Goal: Check status

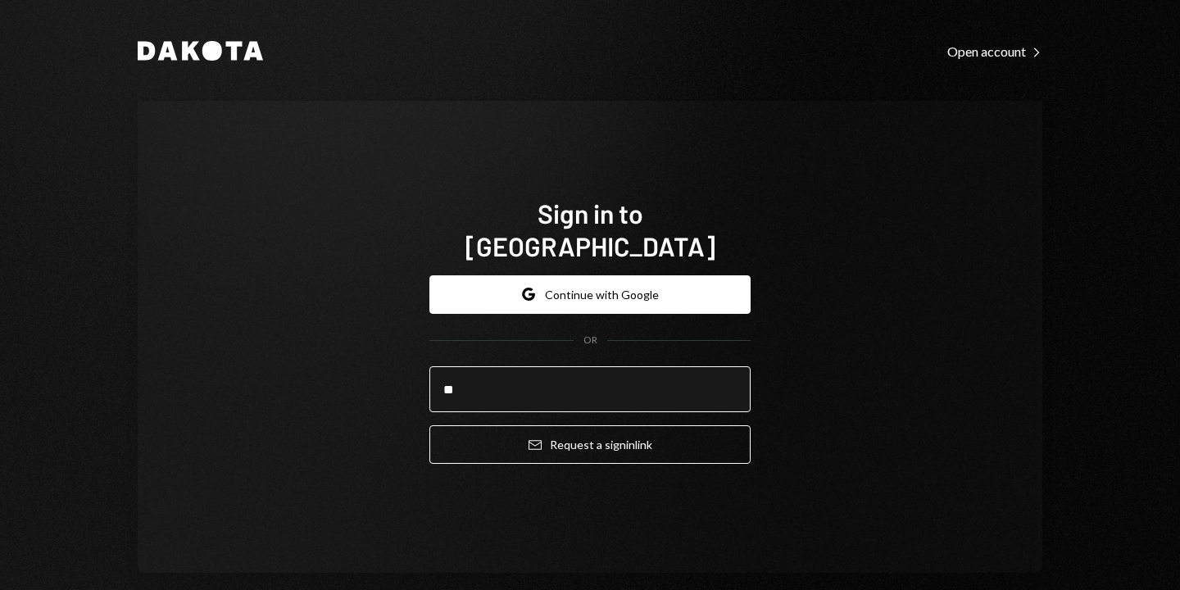
type input "**********"
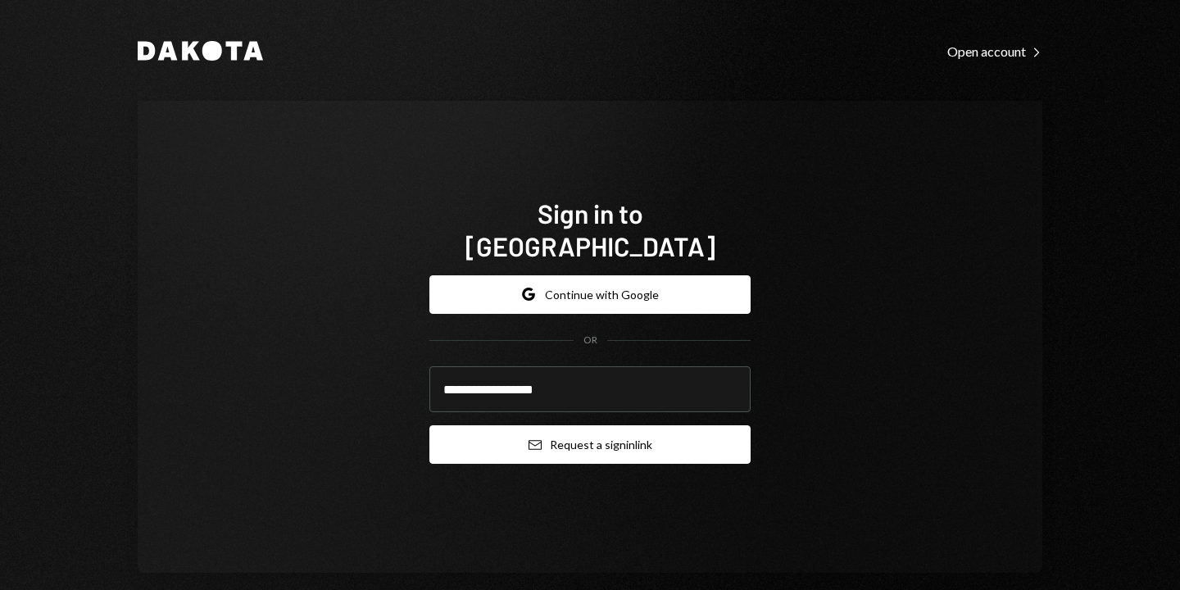
click at [610, 433] on button "Email Request a sign in link" at bounding box center [589, 444] width 321 height 39
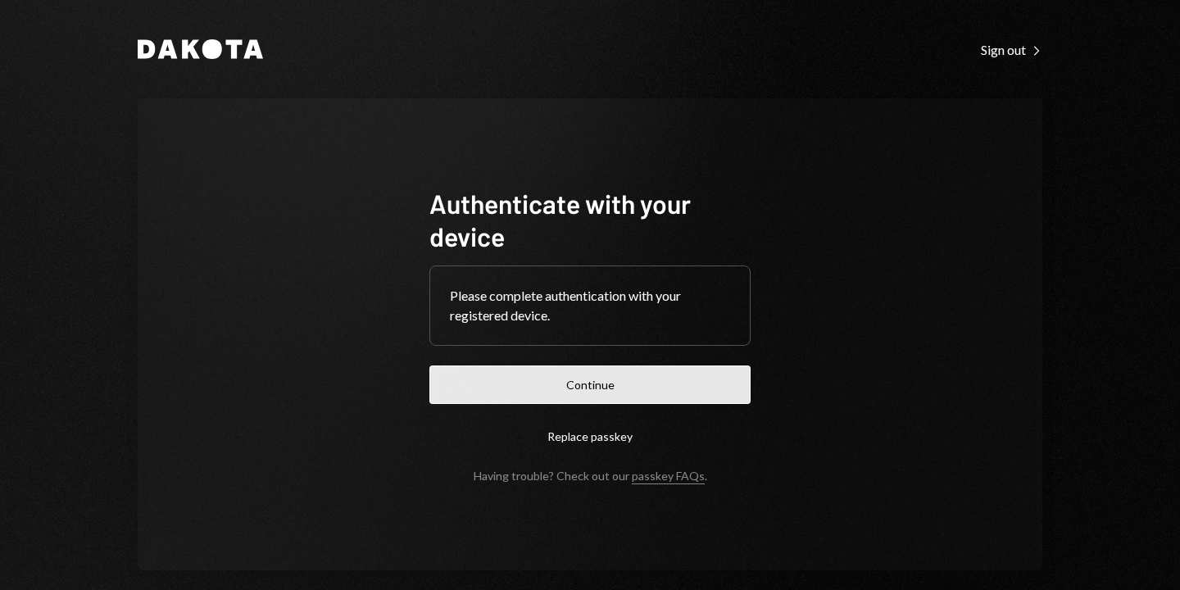
click at [476, 389] on button "Continue" at bounding box center [589, 384] width 321 height 39
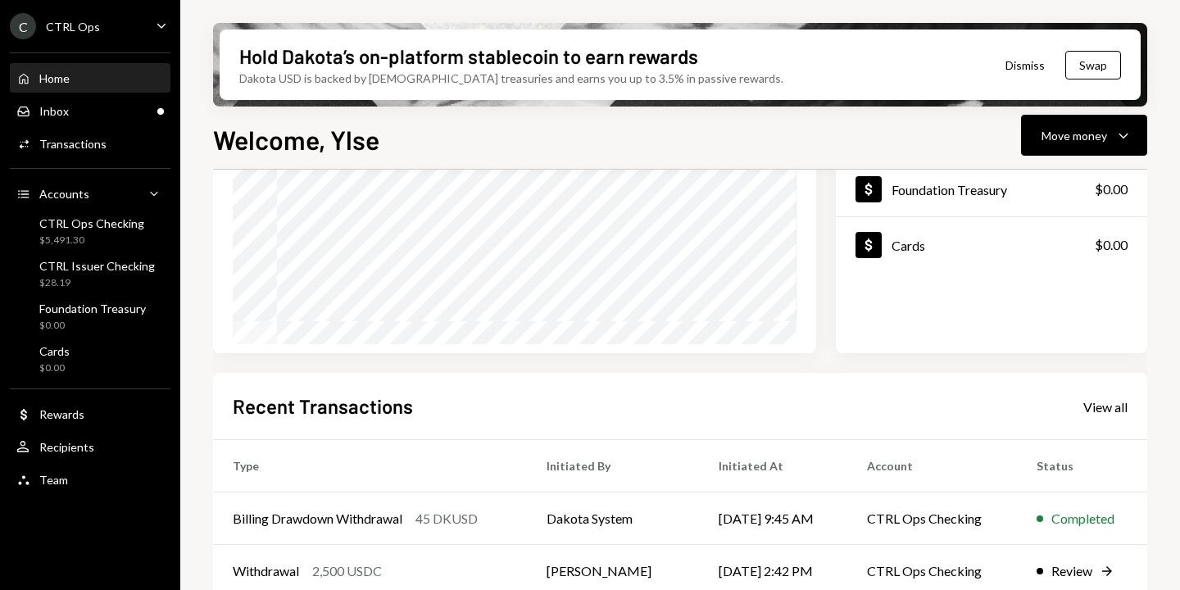
scroll to position [397, 0]
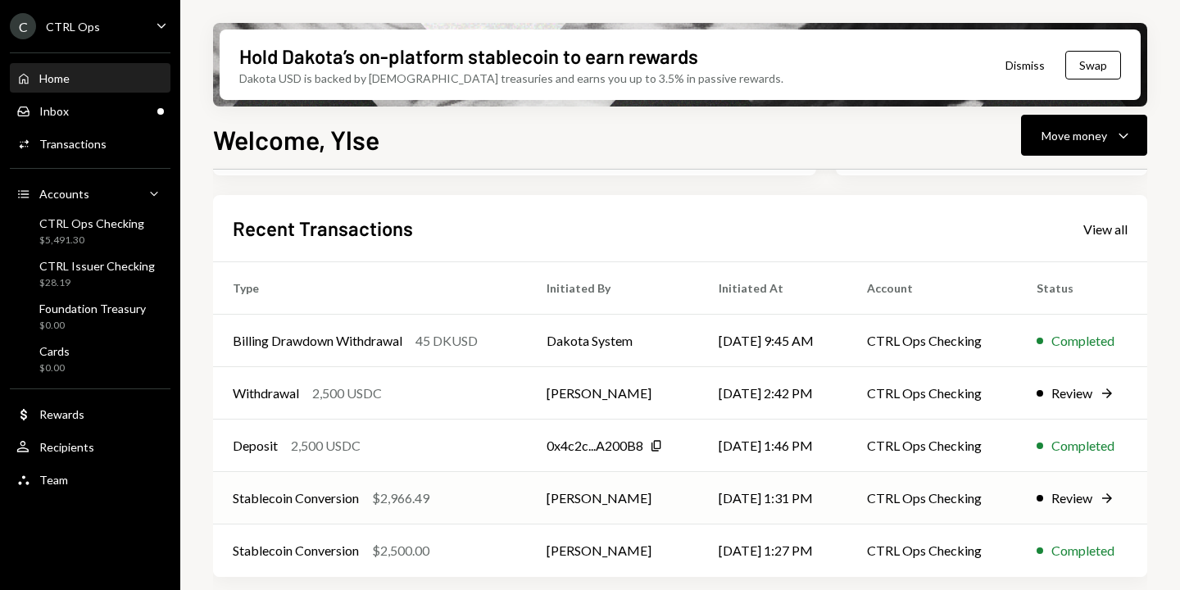
click at [1084, 493] on div "Review" at bounding box center [1071, 498] width 41 height 20
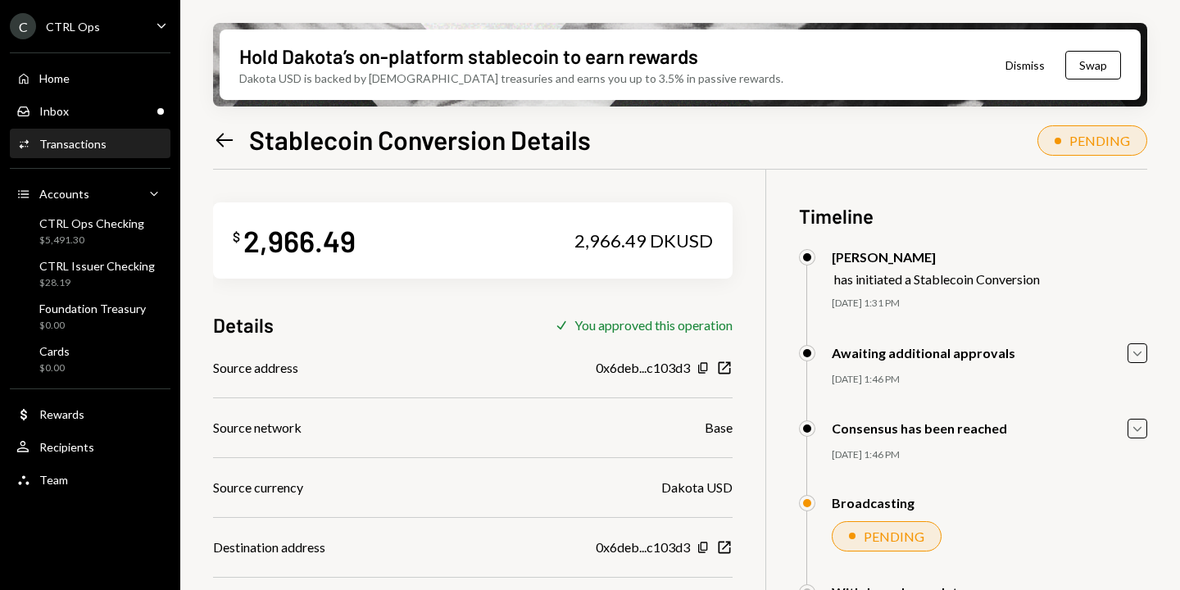
click at [226, 137] on icon "Left Arrow" at bounding box center [224, 140] width 23 height 23
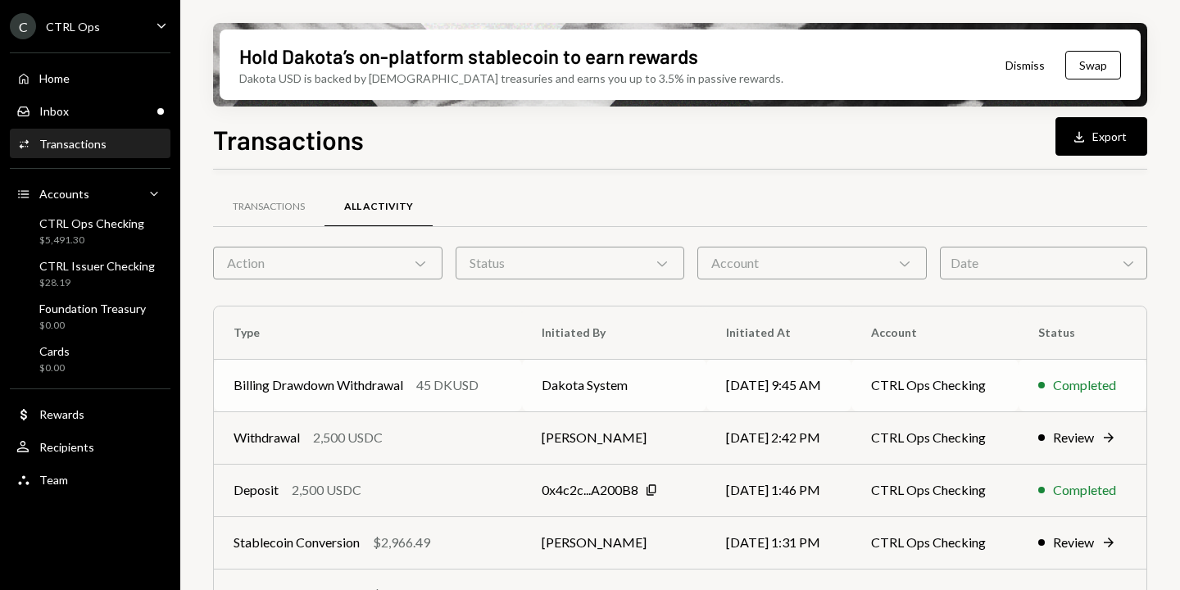
scroll to position [124, 0]
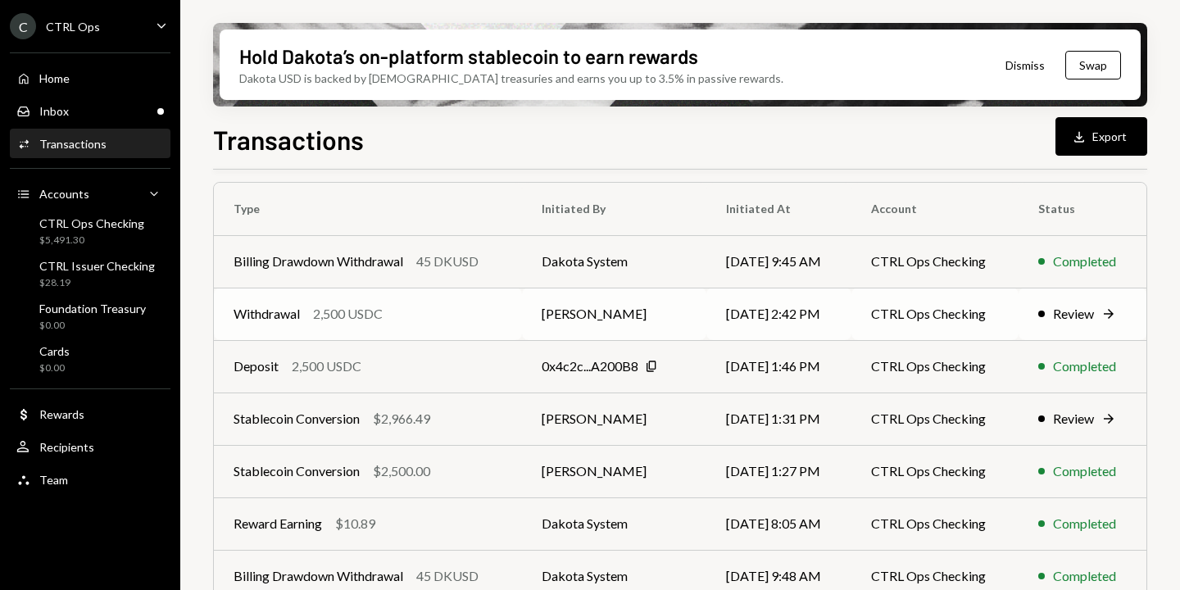
click at [1080, 315] on div "Review" at bounding box center [1073, 314] width 41 height 20
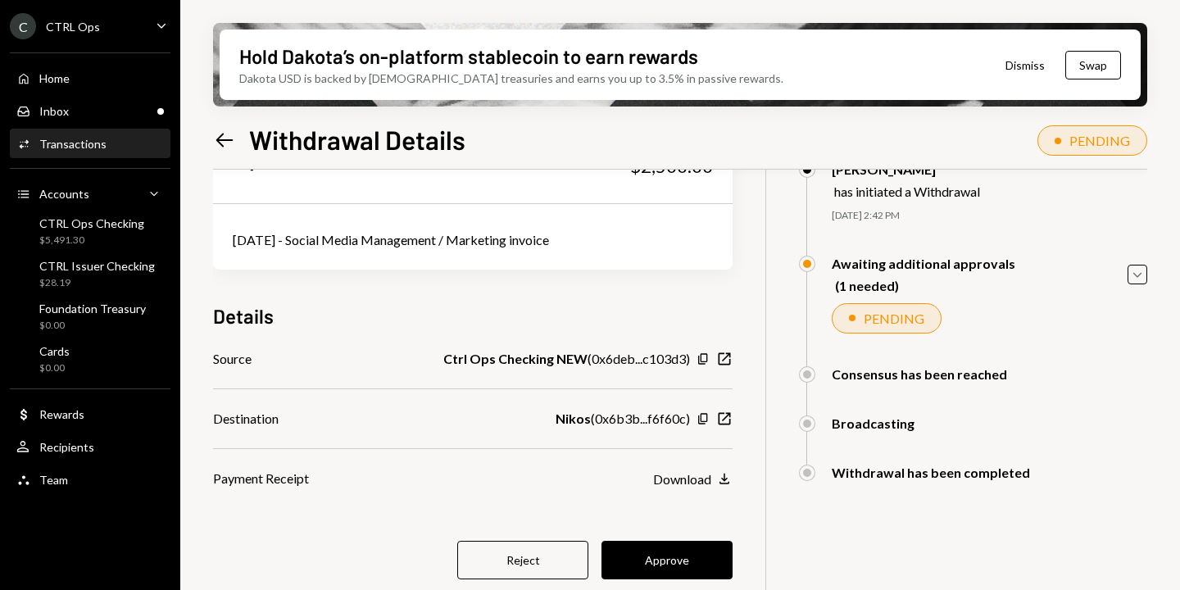
scroll to position [131, 0]
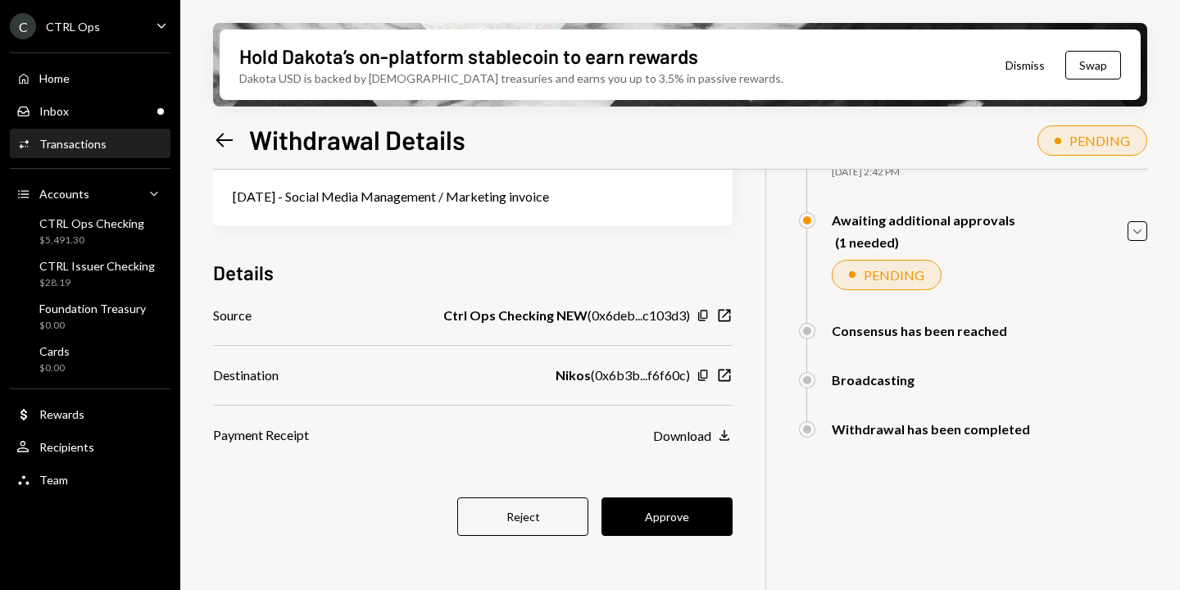
click at [665, 515] on button "Approve" at bounding box center [666, 516] width 131 height 39
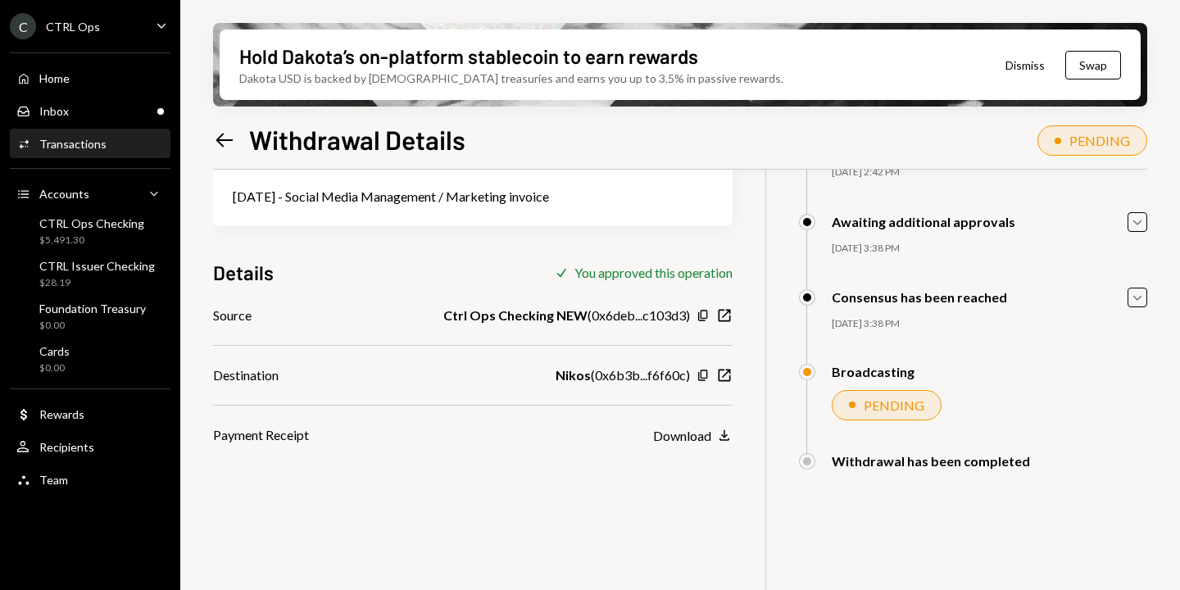
click at [226, 141] on icon "Left Arrow" at bounding box center [224, 140] width 23 height 23
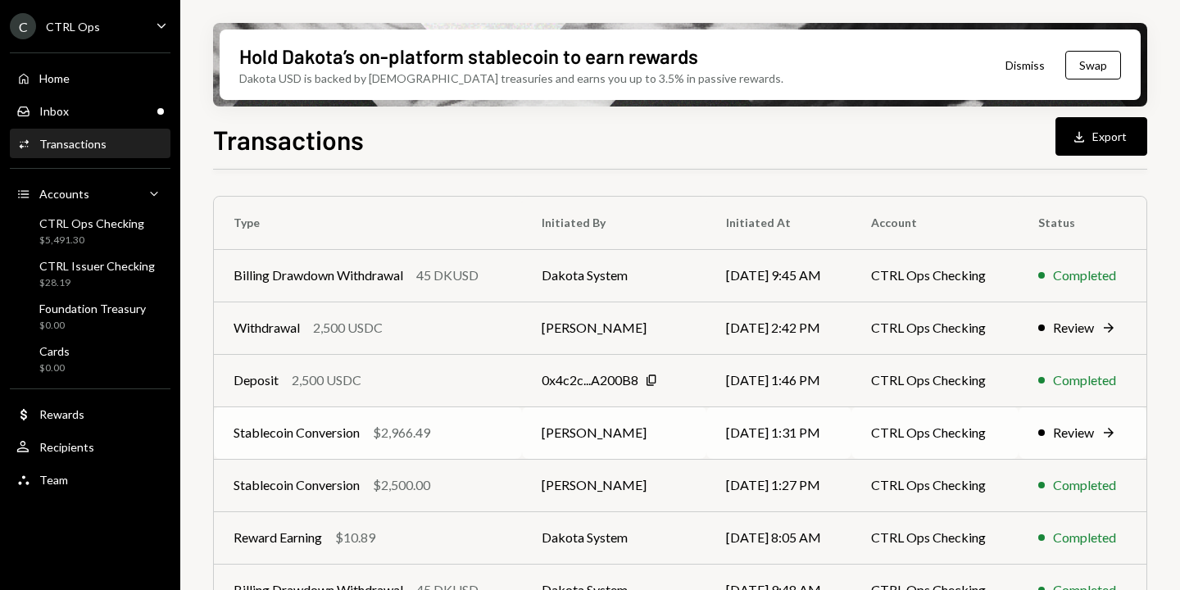
scroll to position [111, 0]
click at [1094, 433] on div "Review" at bounding box center [1073, 432] width 41 height 20
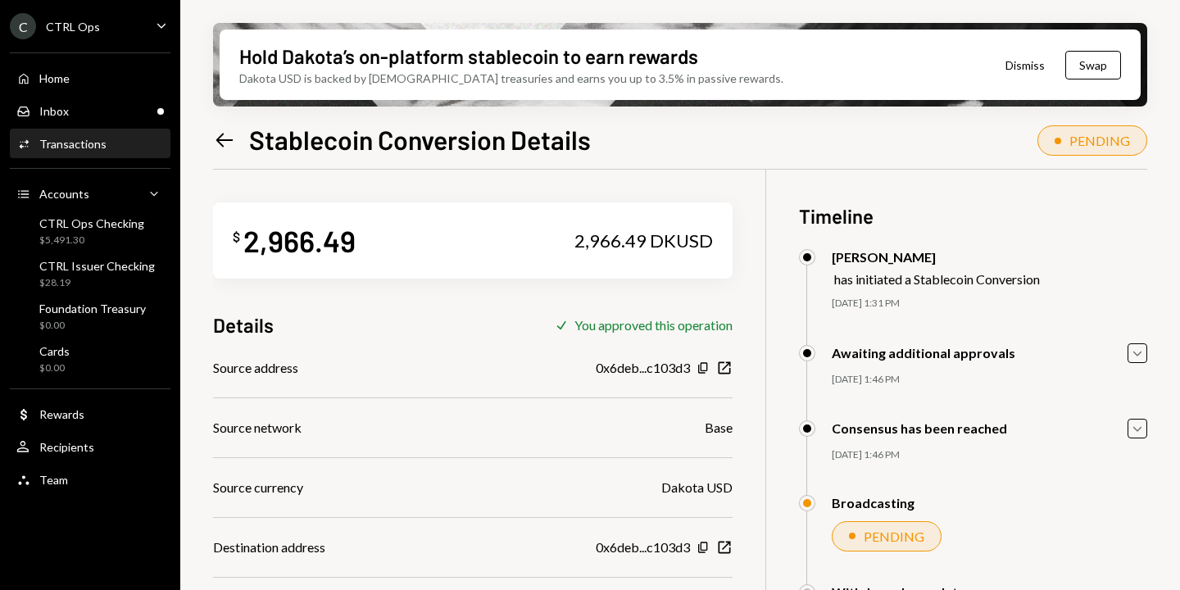
click at [220, 138] on icon "Left Arrow" at bounding box center [224, 140] width 23 height 23
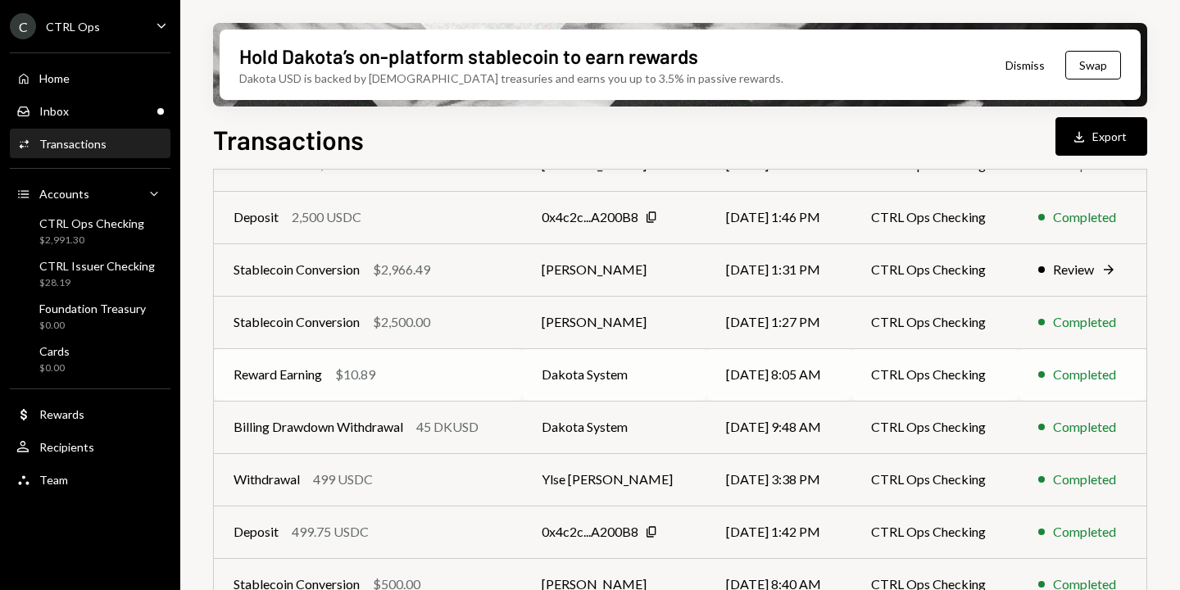
scroll to position [84, 0]
